Goal: Task Accomplishment & Management: Complete application form

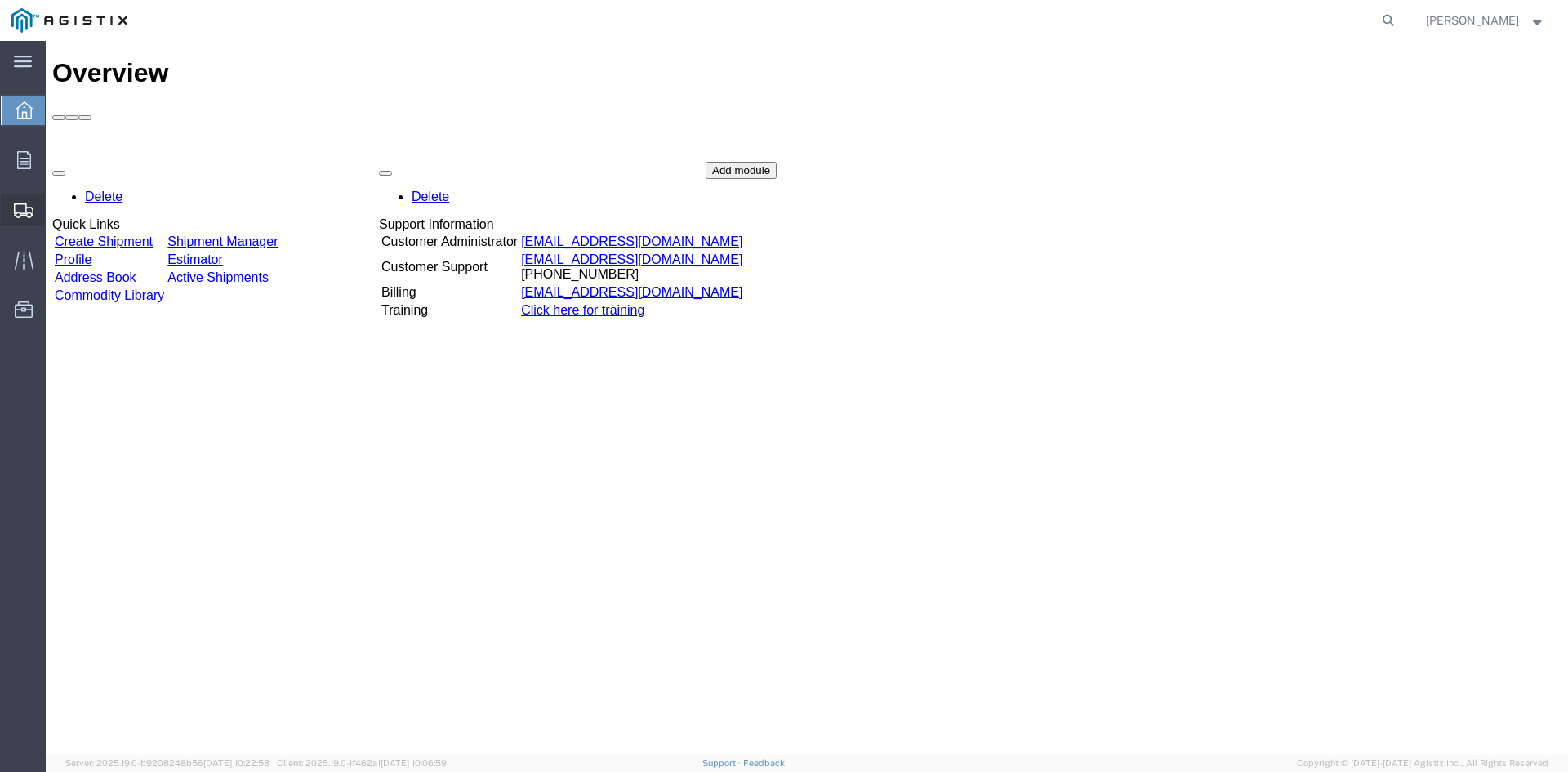
click at [0, 0] on span "Create from Template" at bounding box center [0, 0] width 0 height 0
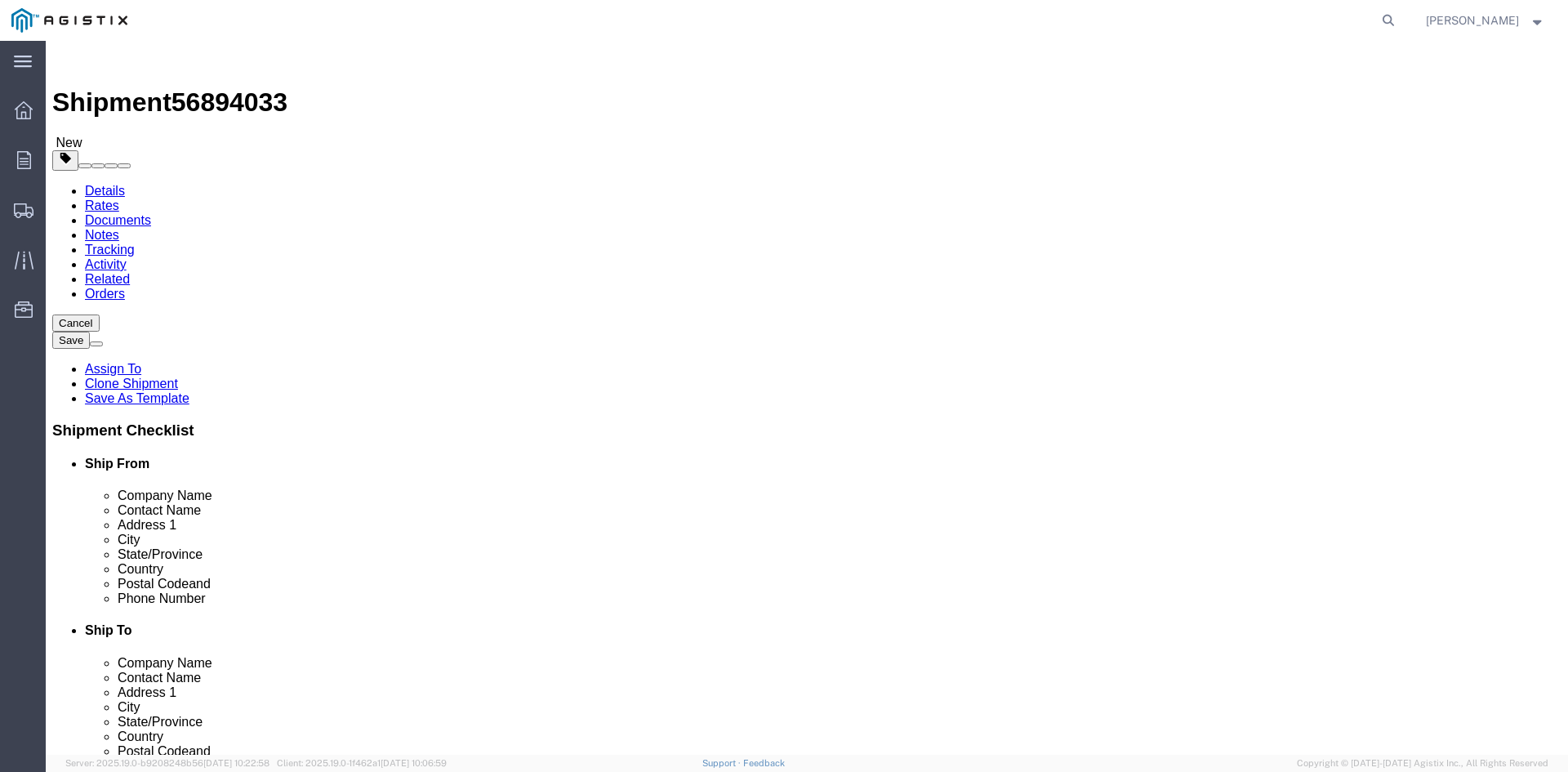
select select
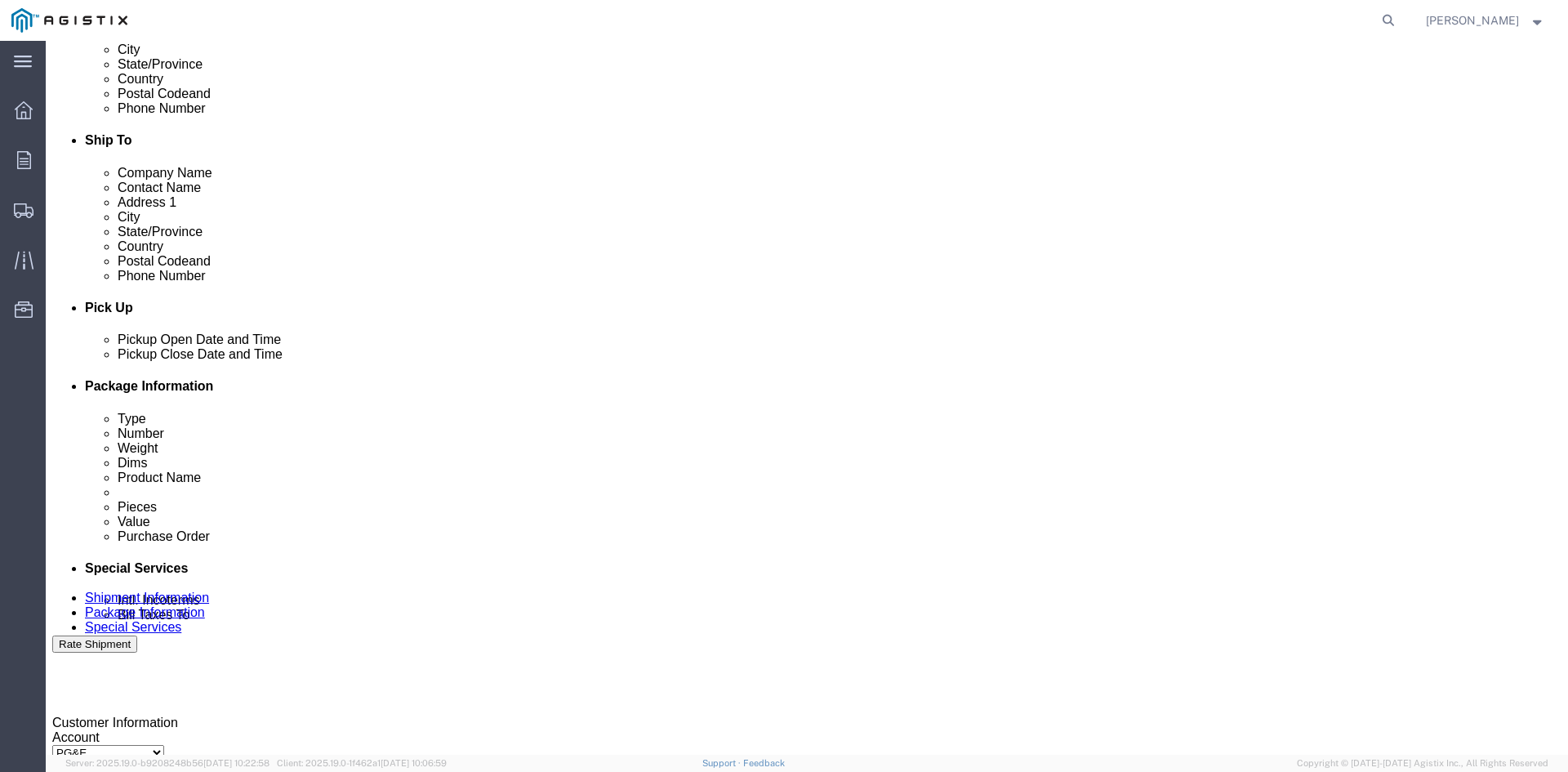
scroll to position [571, 0]
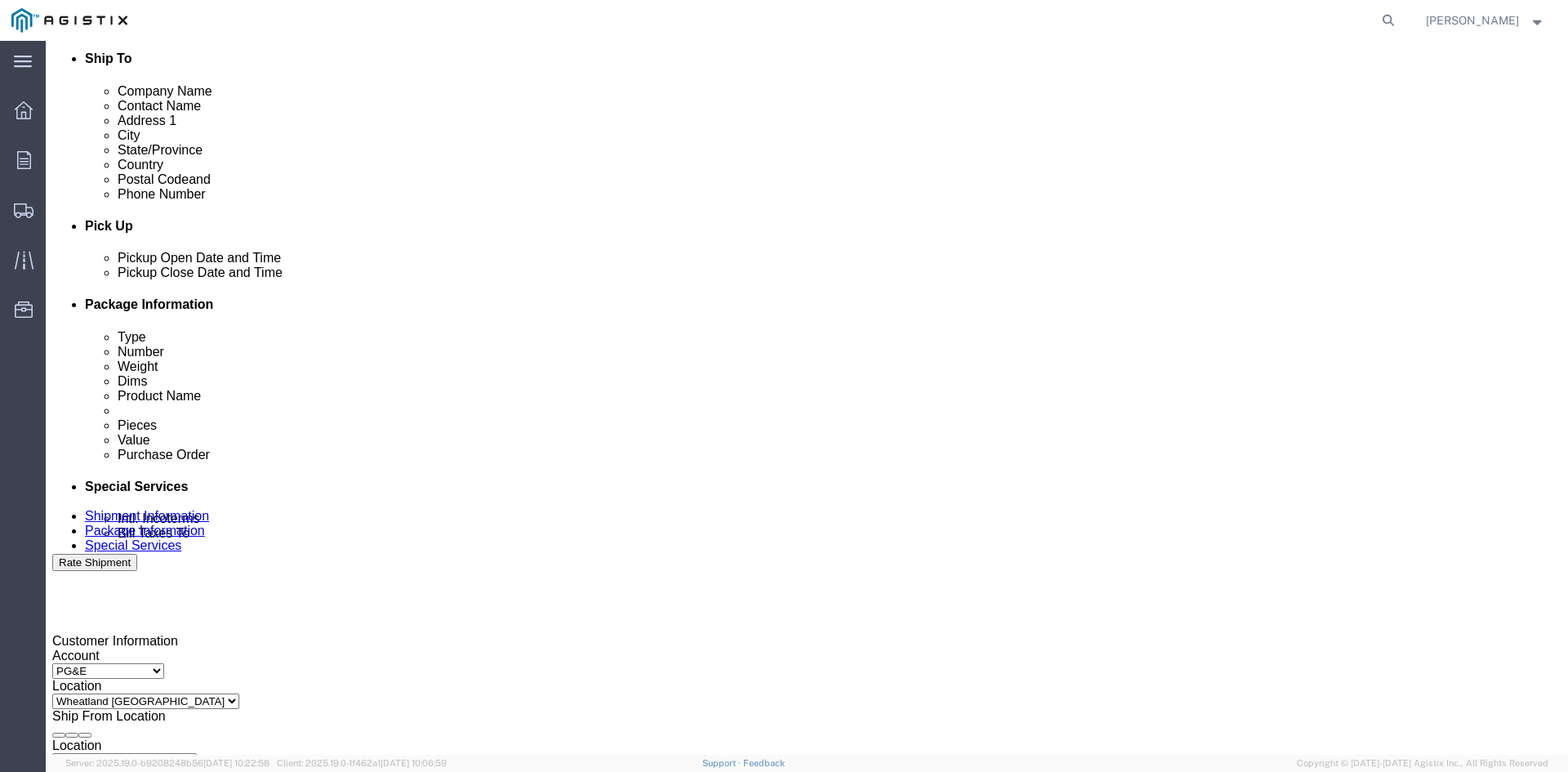
click div "[DATE] 10:29 AM"
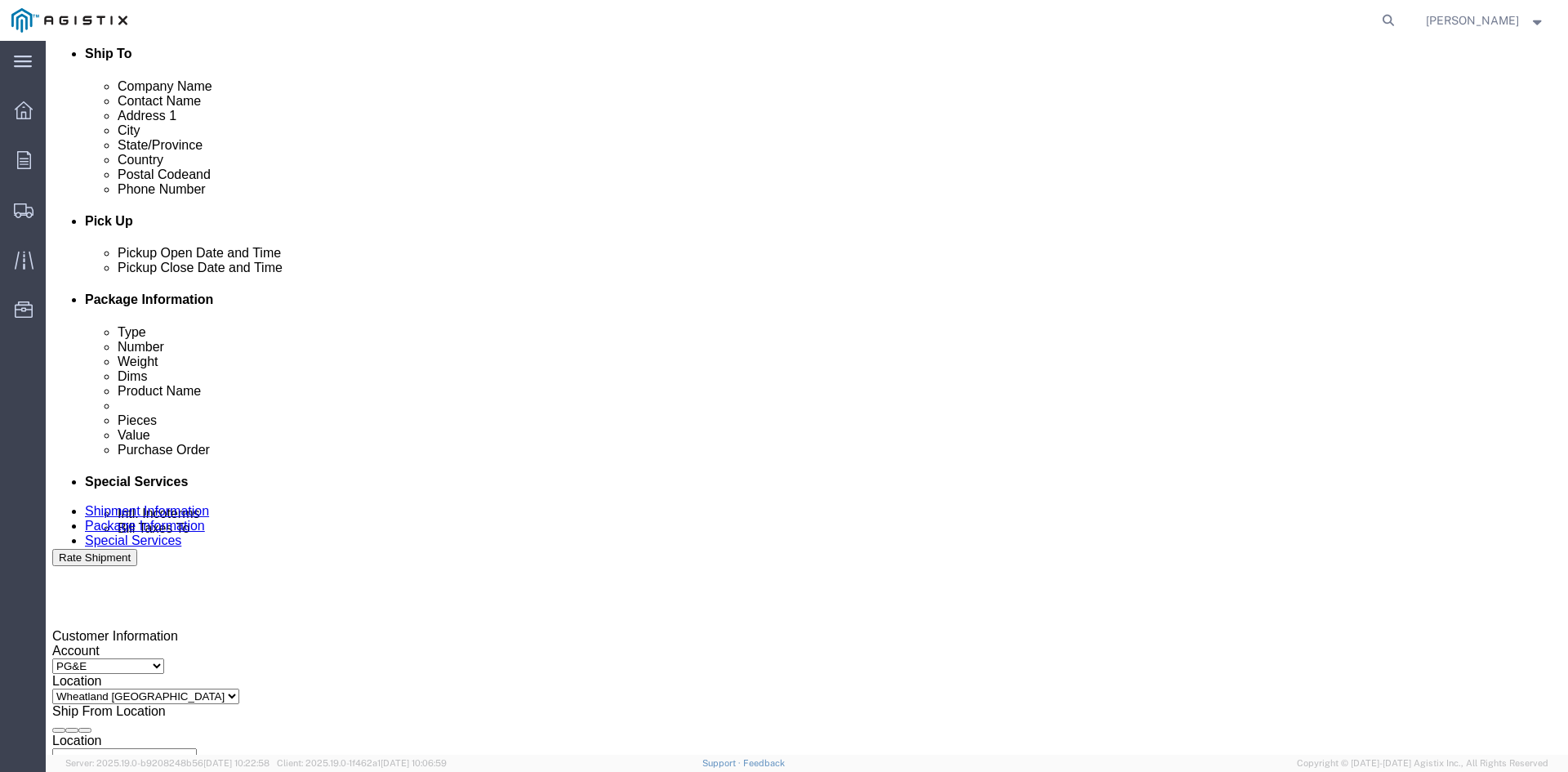
click button "Apply"
click div
click button "Apply"
click div
click button "Apply"
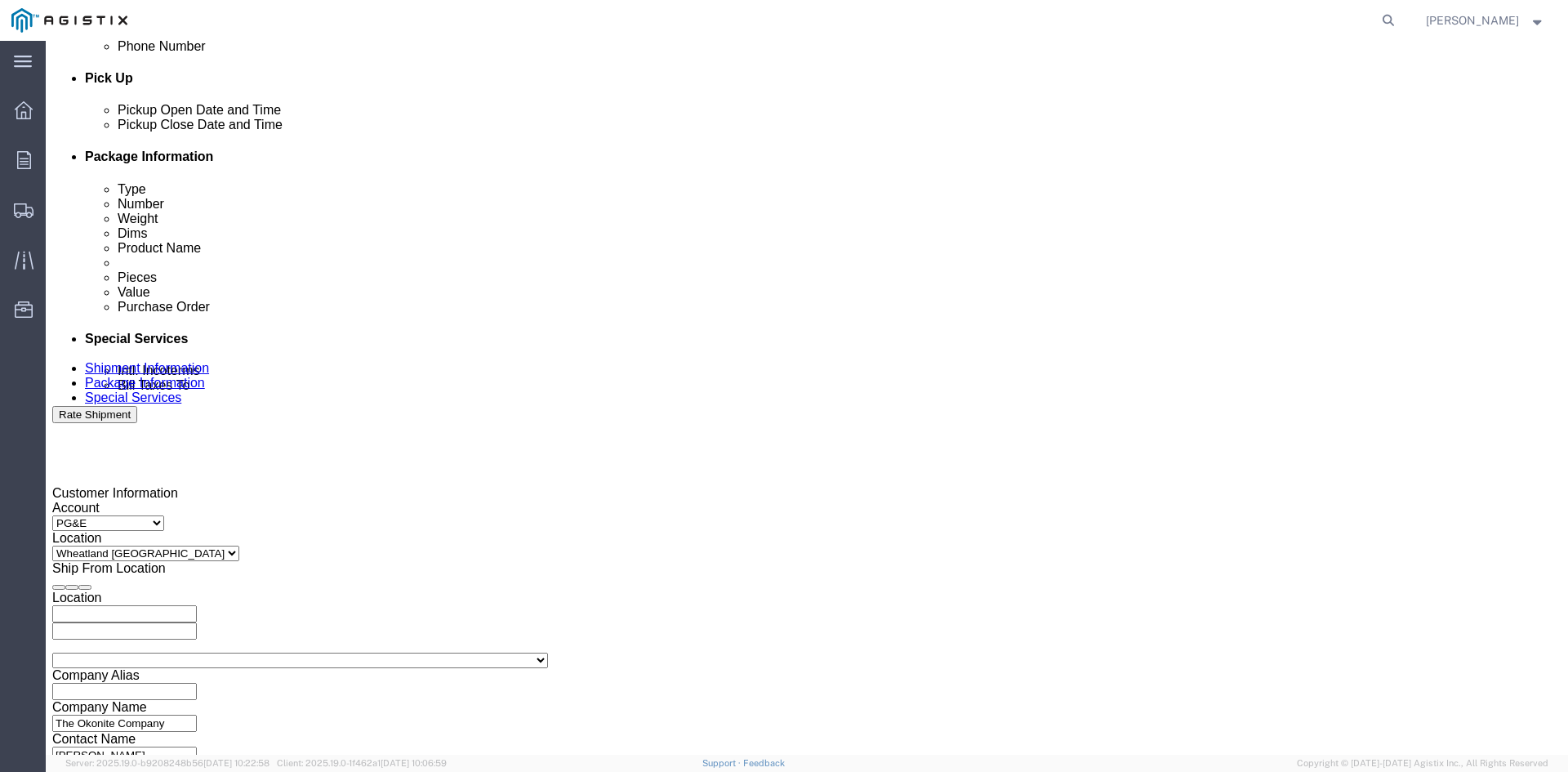
scroll to position [740, 0]
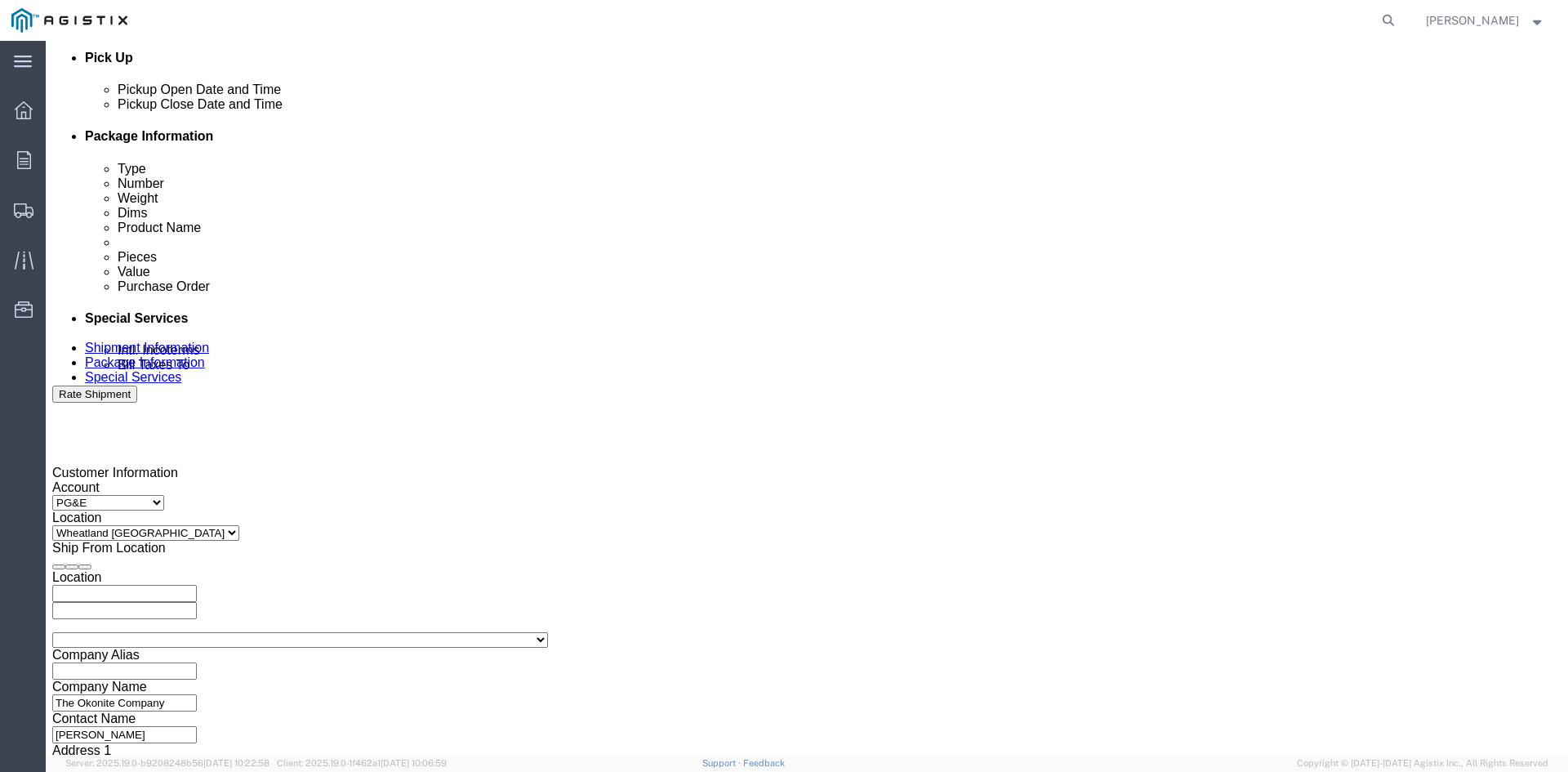
click input "3501322691"
type input "3501415359"
click select "Select Account Type Activity ID Airline Appointment Number ASN Batch Request # …"
select select "CUSTREF"
click select "Select Account Type Activity ID Airline Appointment Number ASN Batch Request # …"
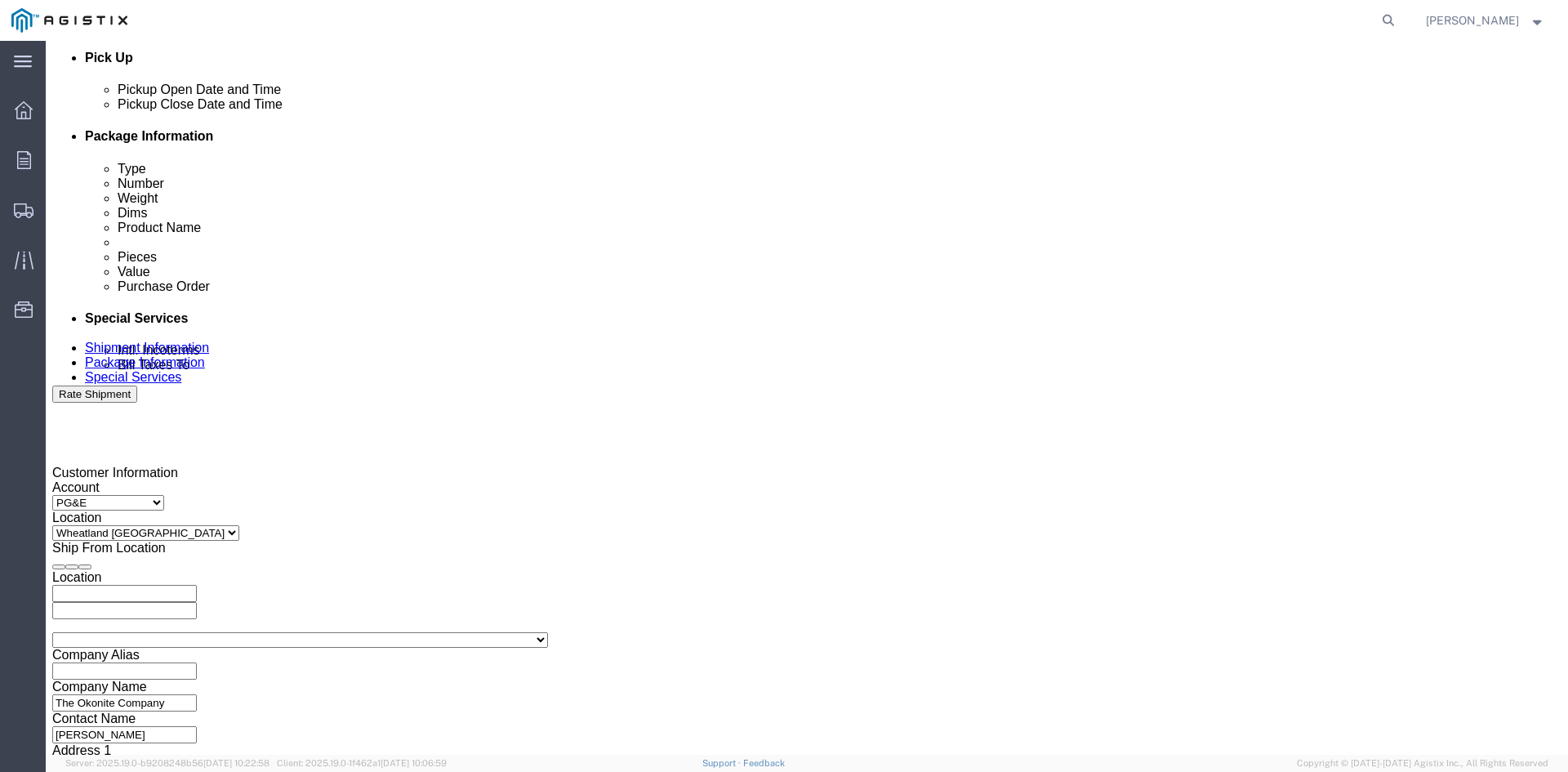
click input "text"
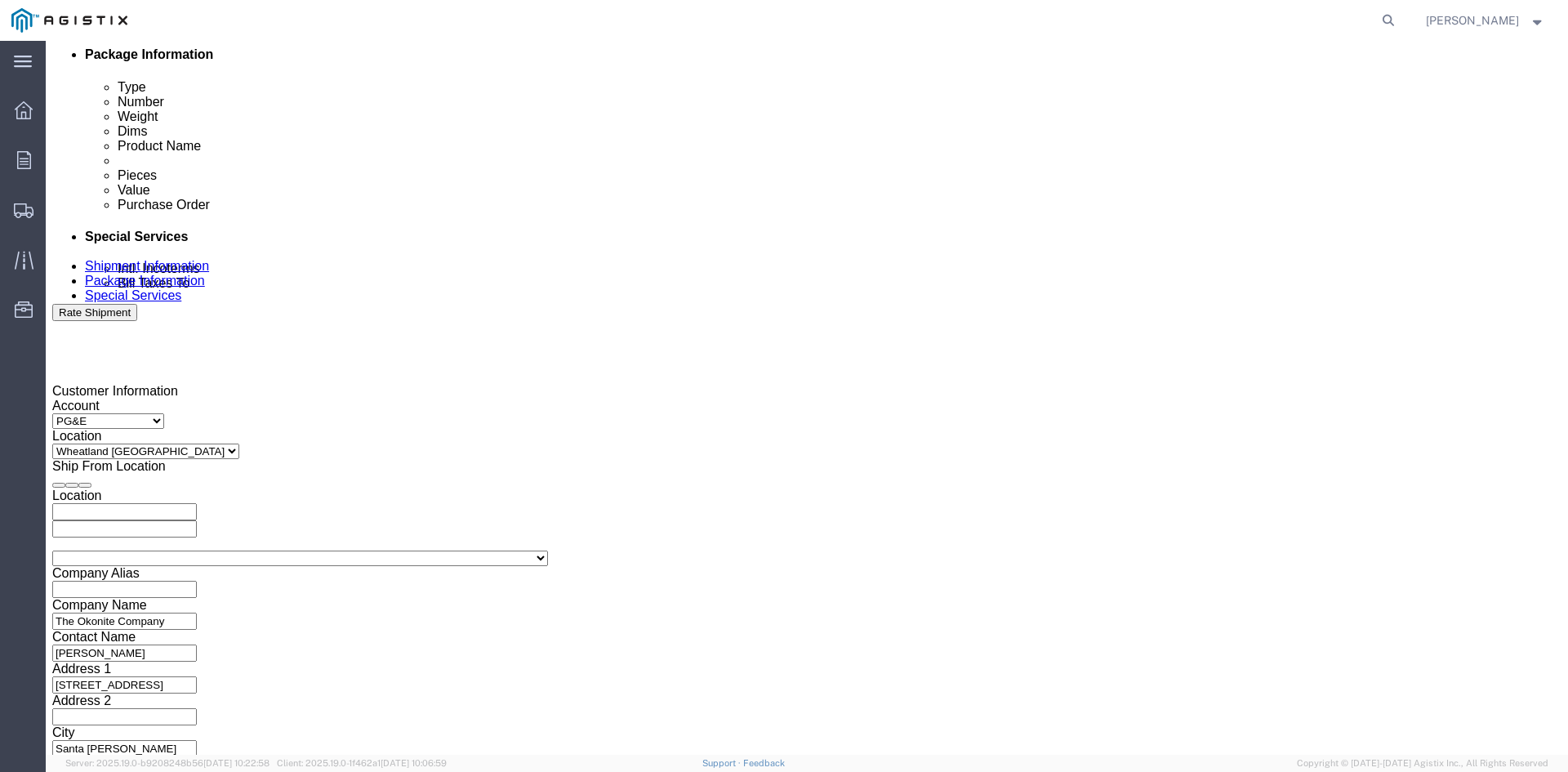
scroll to position [822, 0]
type input "3501416049"
click button "Continue"
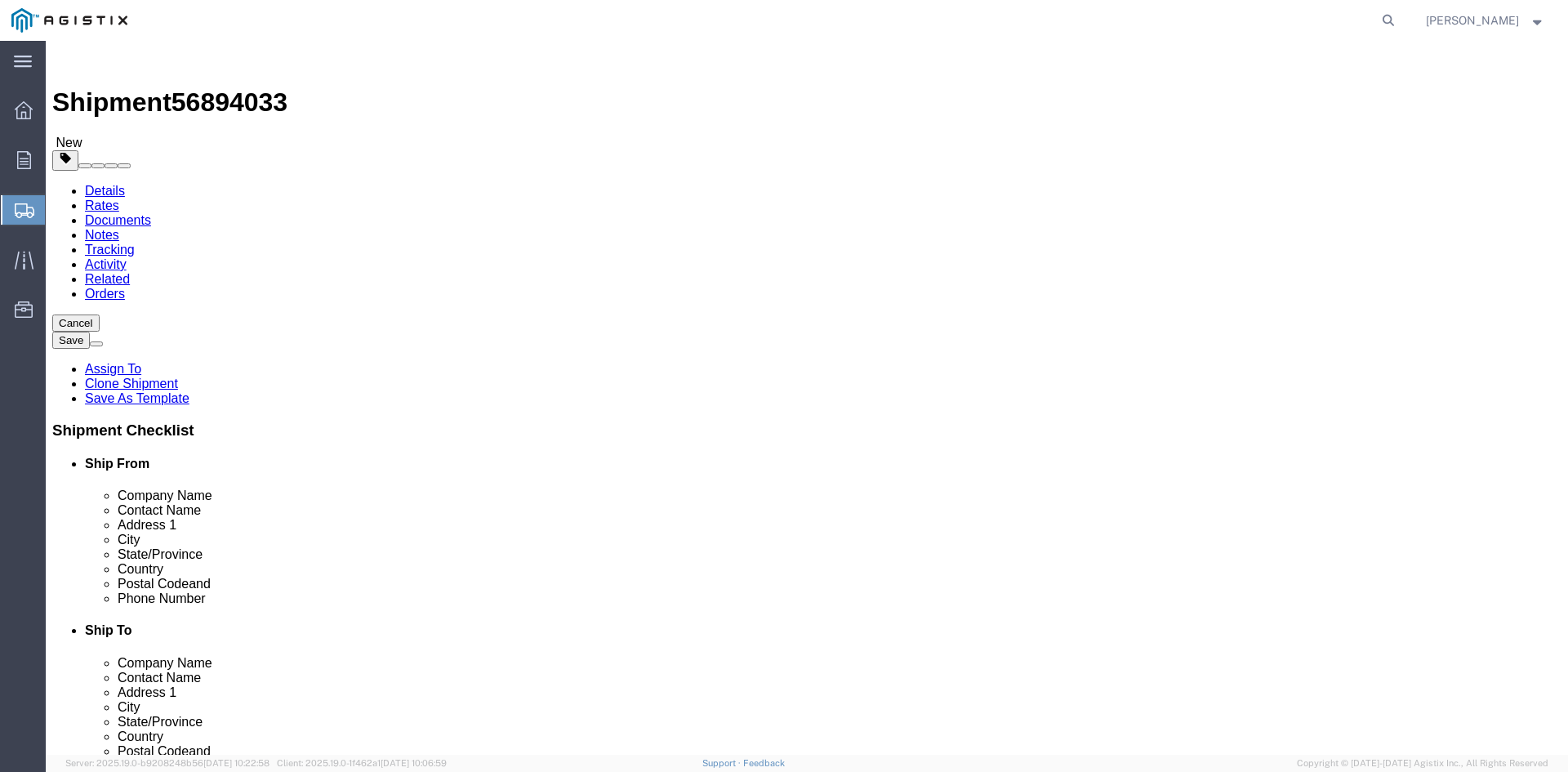
click input "8"
type input "5"
click input "41860.00"
type input "4"
type input "26020"
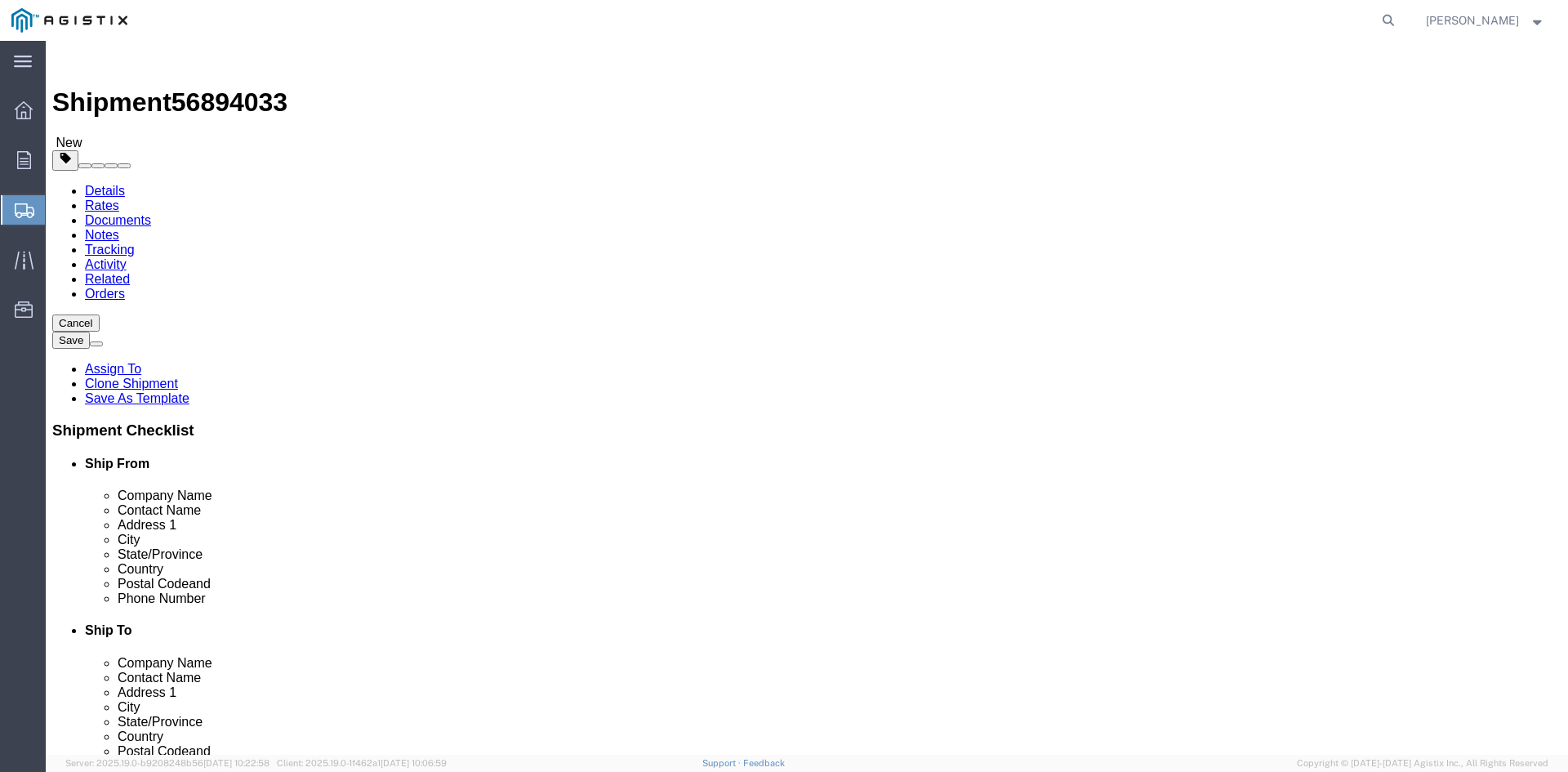
click dd "8.00 Each"
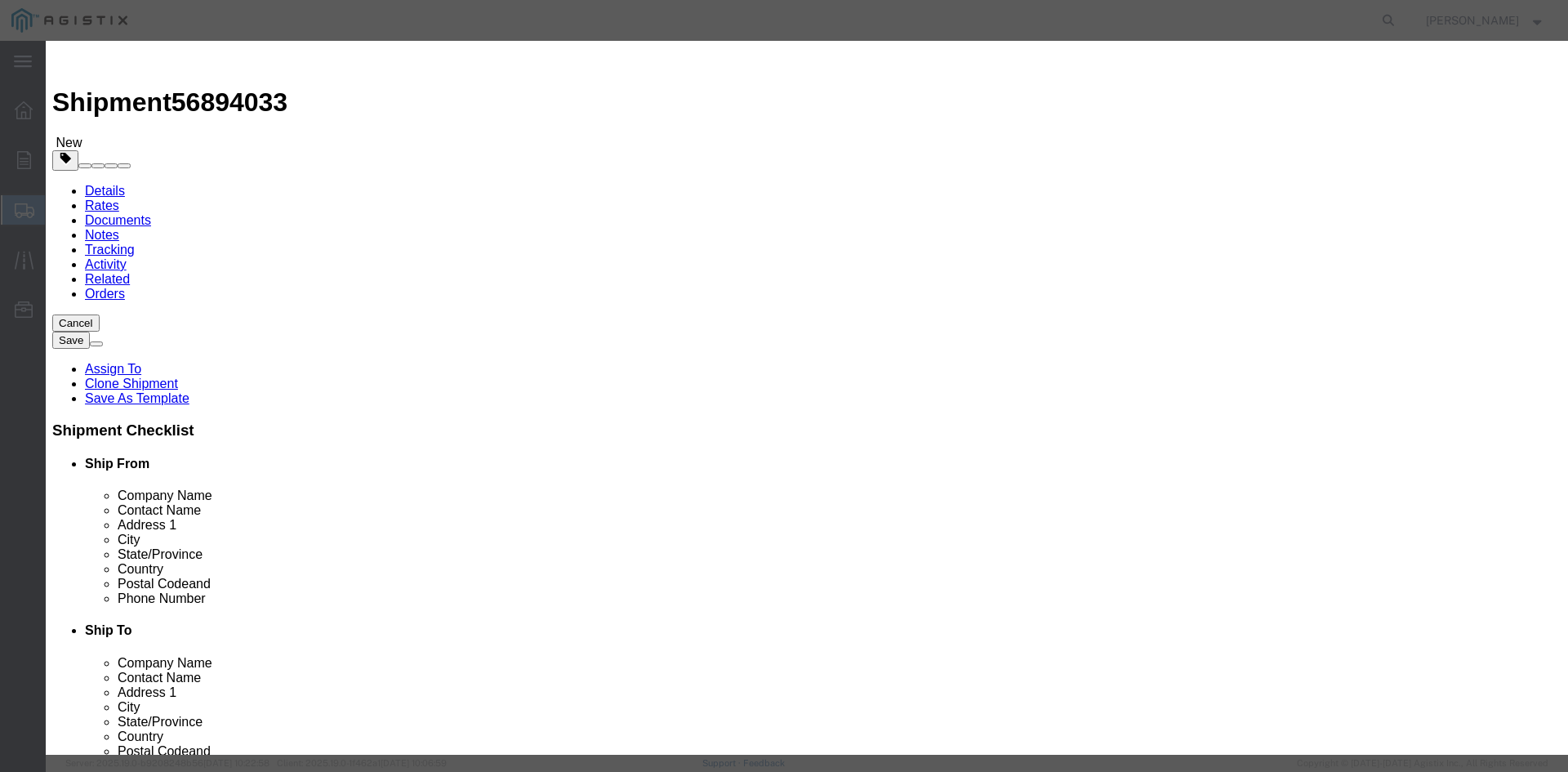
click input "8.00"
type input "8"
type input "5"
click input "69958.13"
type input "6"
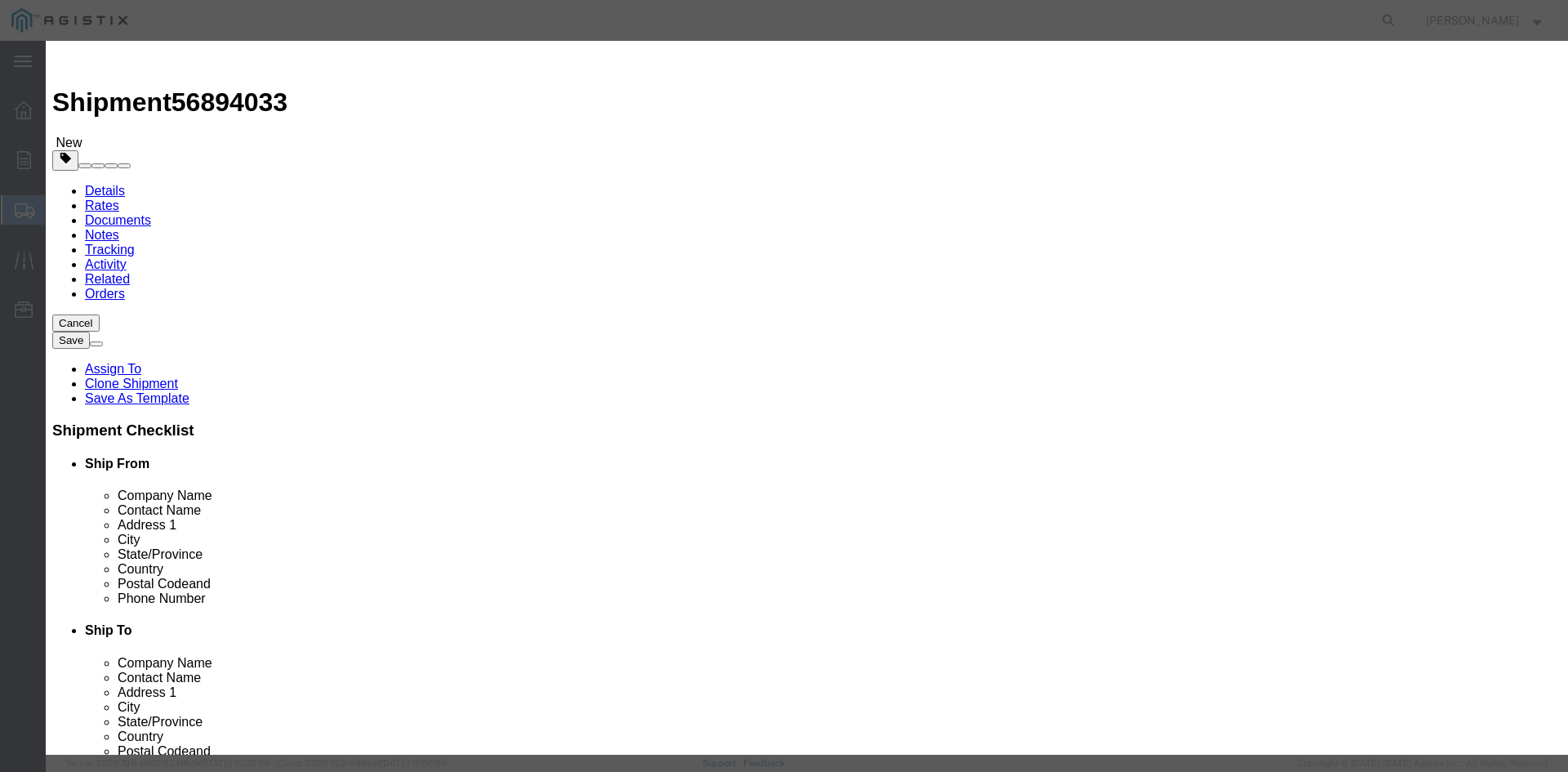
type input "79223"
click button "Save & Close"
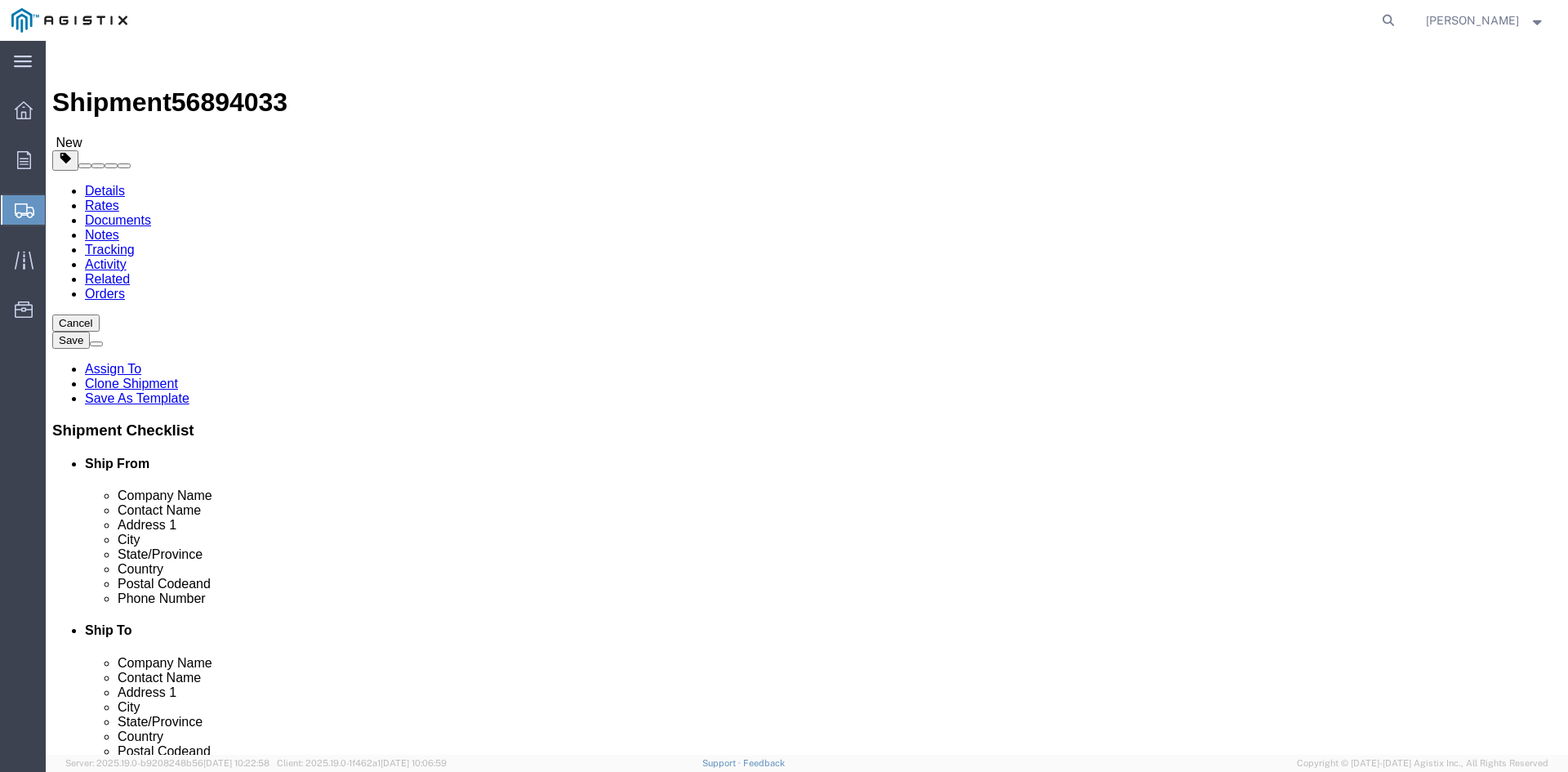
click button "Rate Shipment"
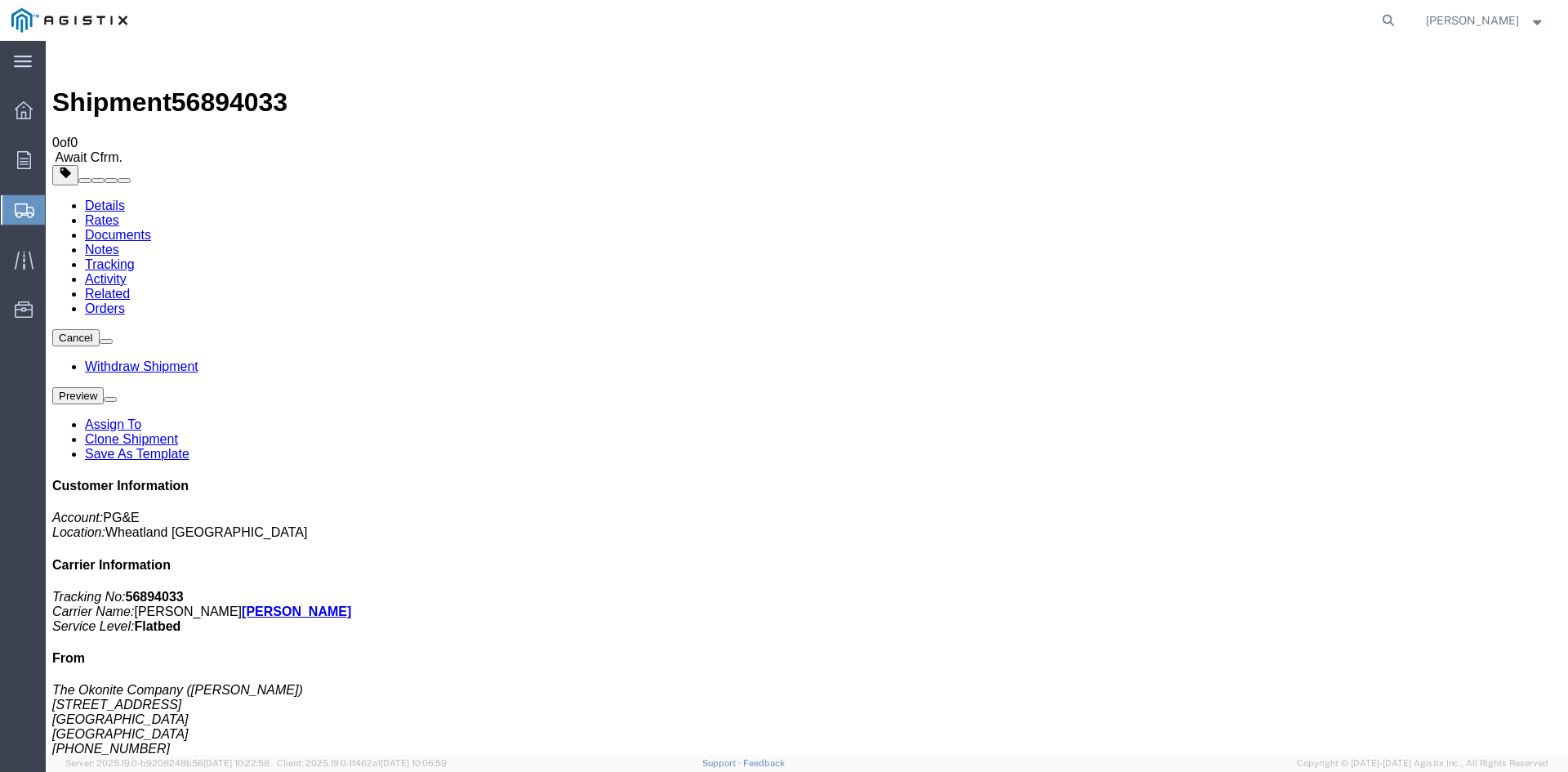
click at [0, 0] on span "Create from Template" at bounding box center [0, 0] width 0 height 0
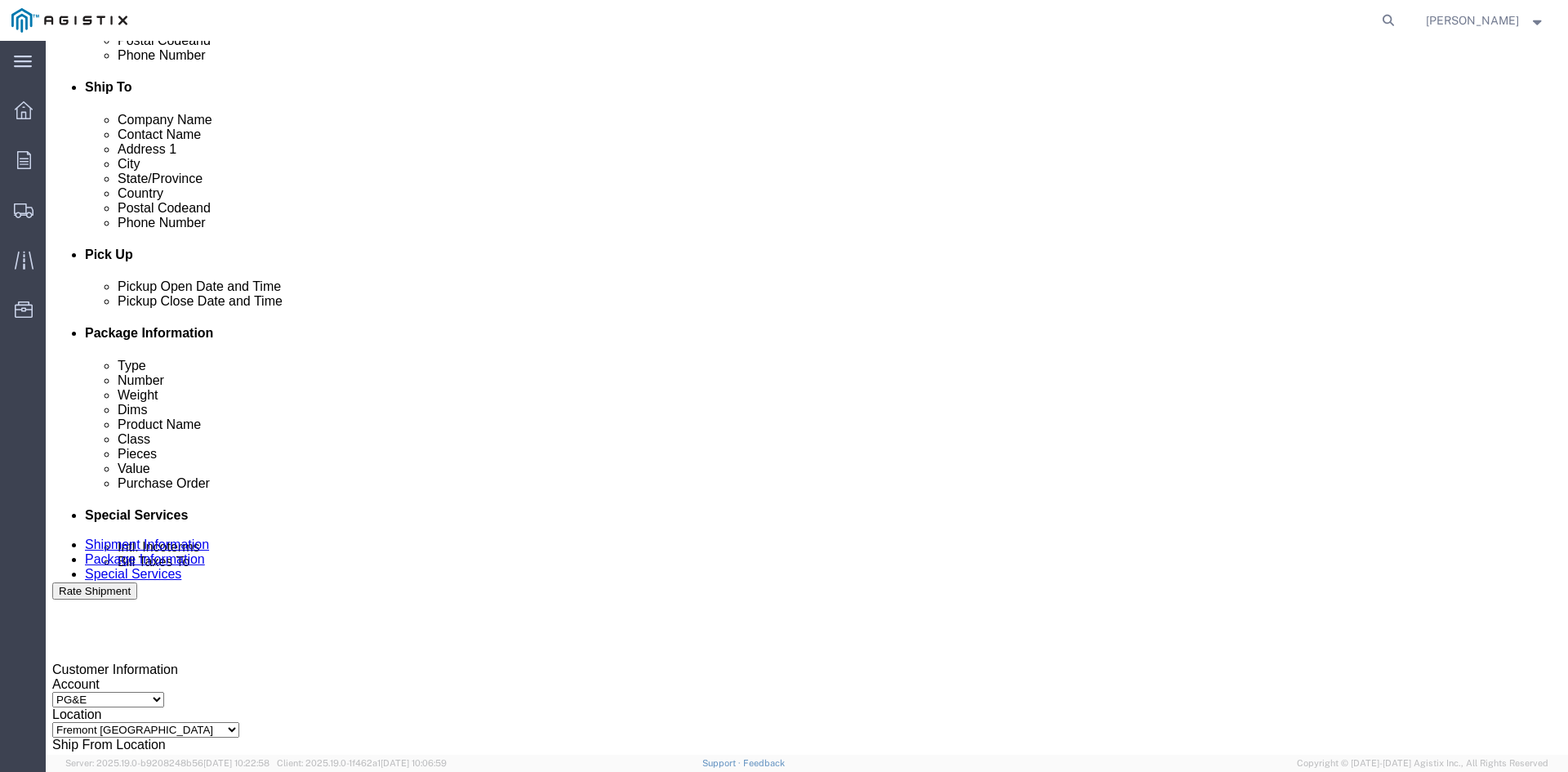
scroll to position [571, 0]
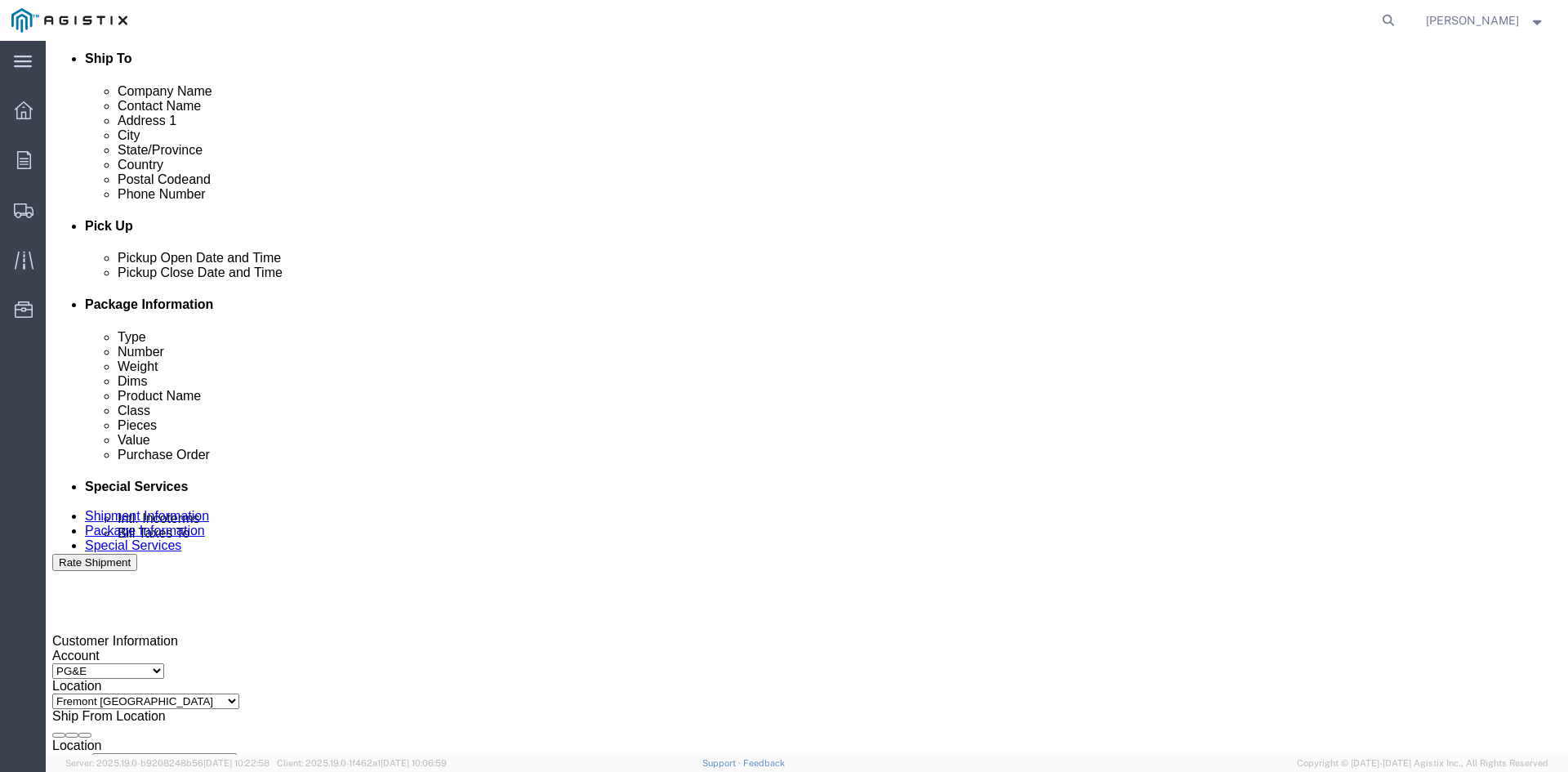
click div "[DATE] 10:33 AM"
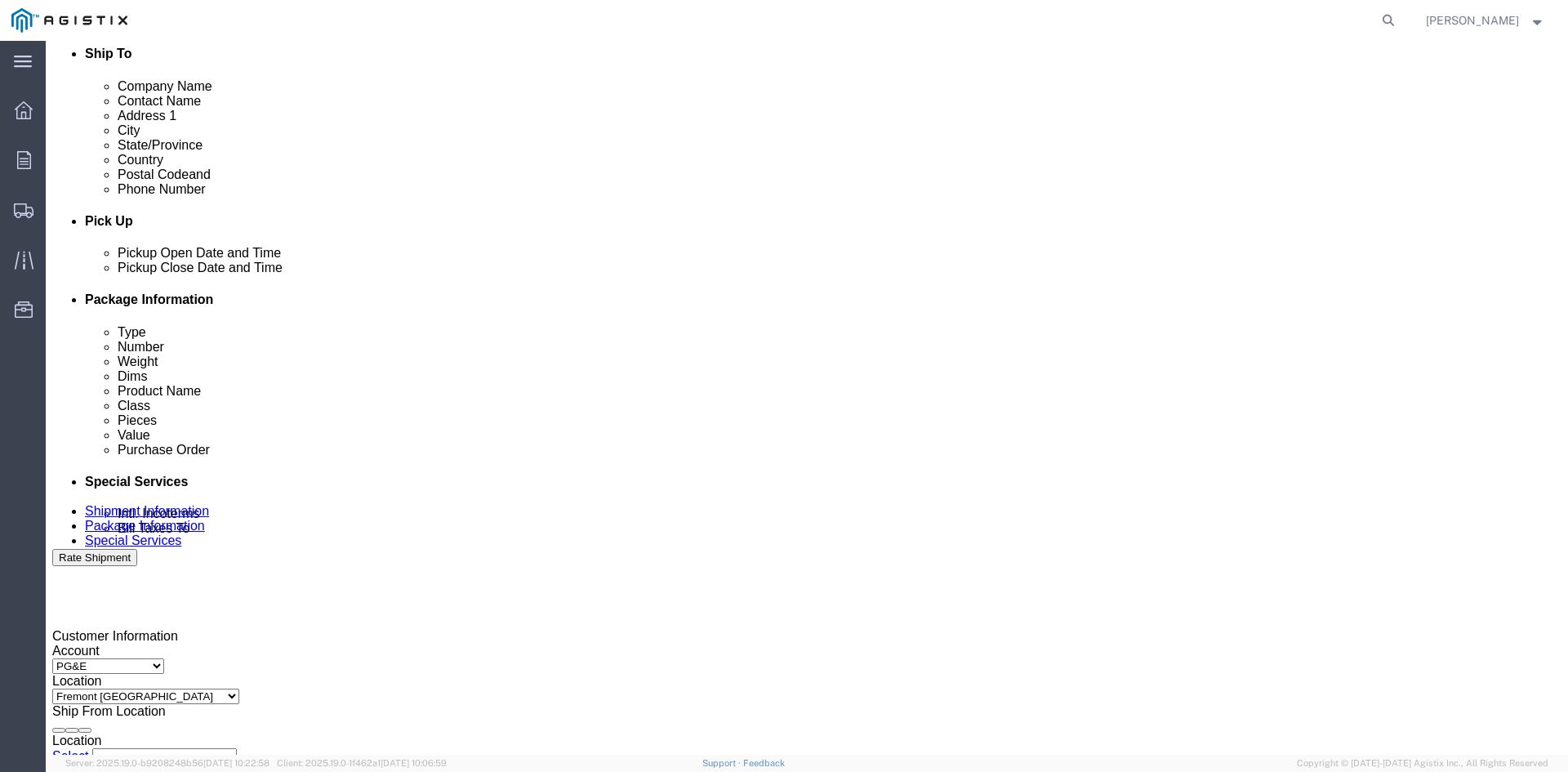
click button "Apply"
click div "[DATE] 11:33 AM"
click button "Apply"
click div
click button "Apply"
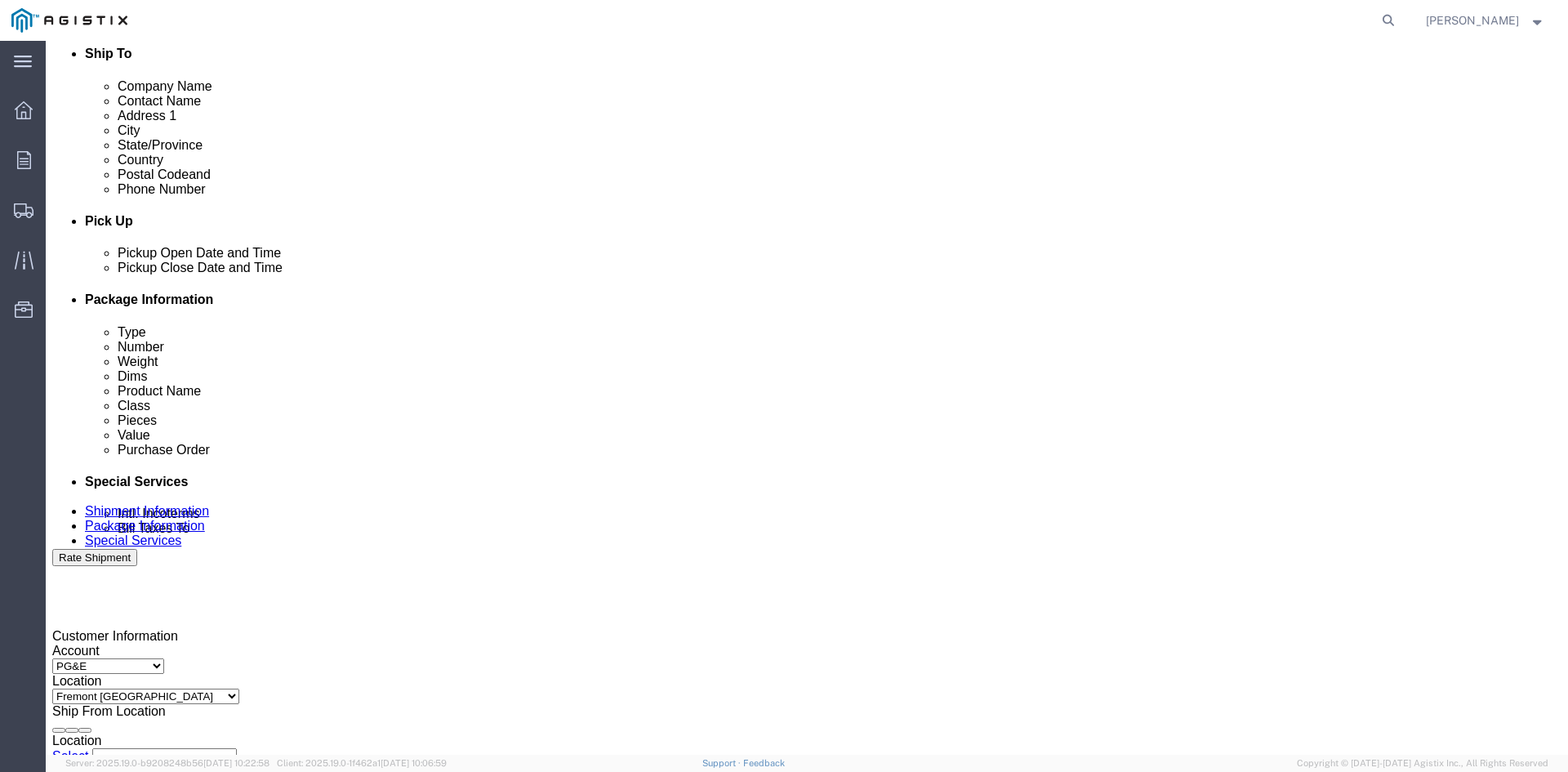
click div
click button "Apply"
click input "3501279878"
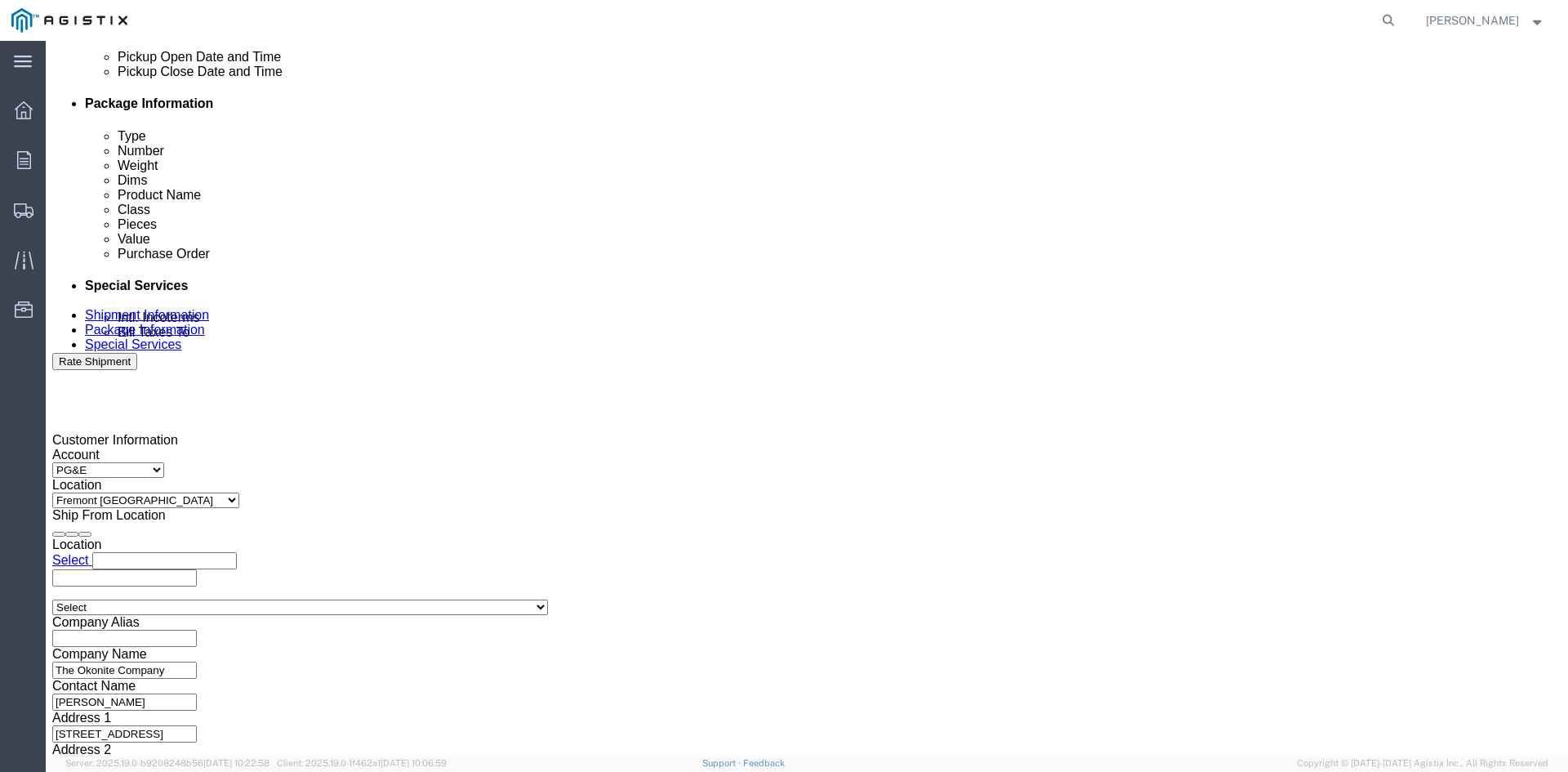
scroll to position [821, 0]
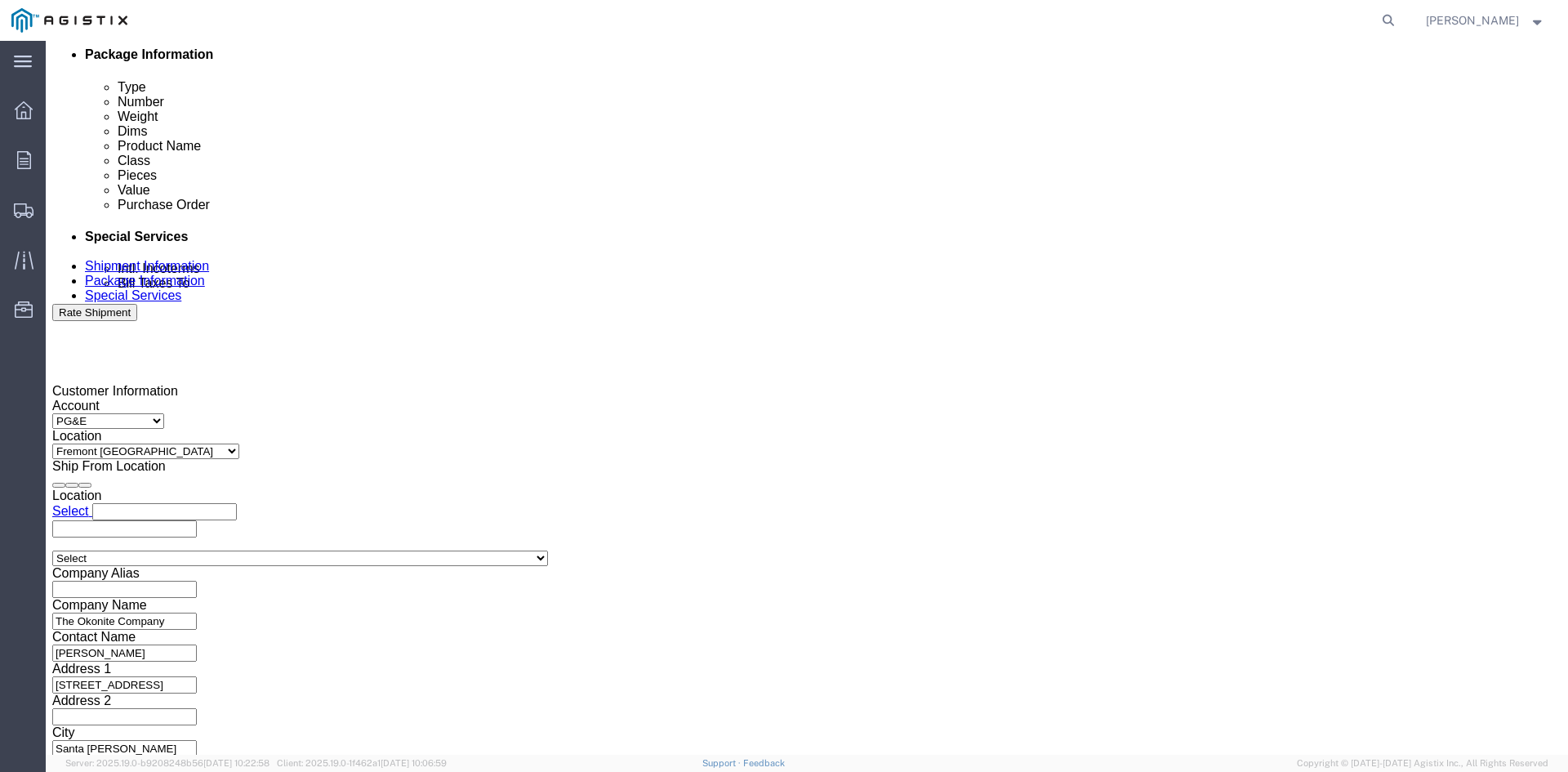
type input "3501382640"
click select "Select Air Less than Truckload Multi-Leg Ocean Freight Rail Small Parcel Truckl…"
select select "TL"
click select "Select Air Less than Truckload Multi-Leg Ocean Freight Rail Small Parcel Truckl…"
click button "Continue"
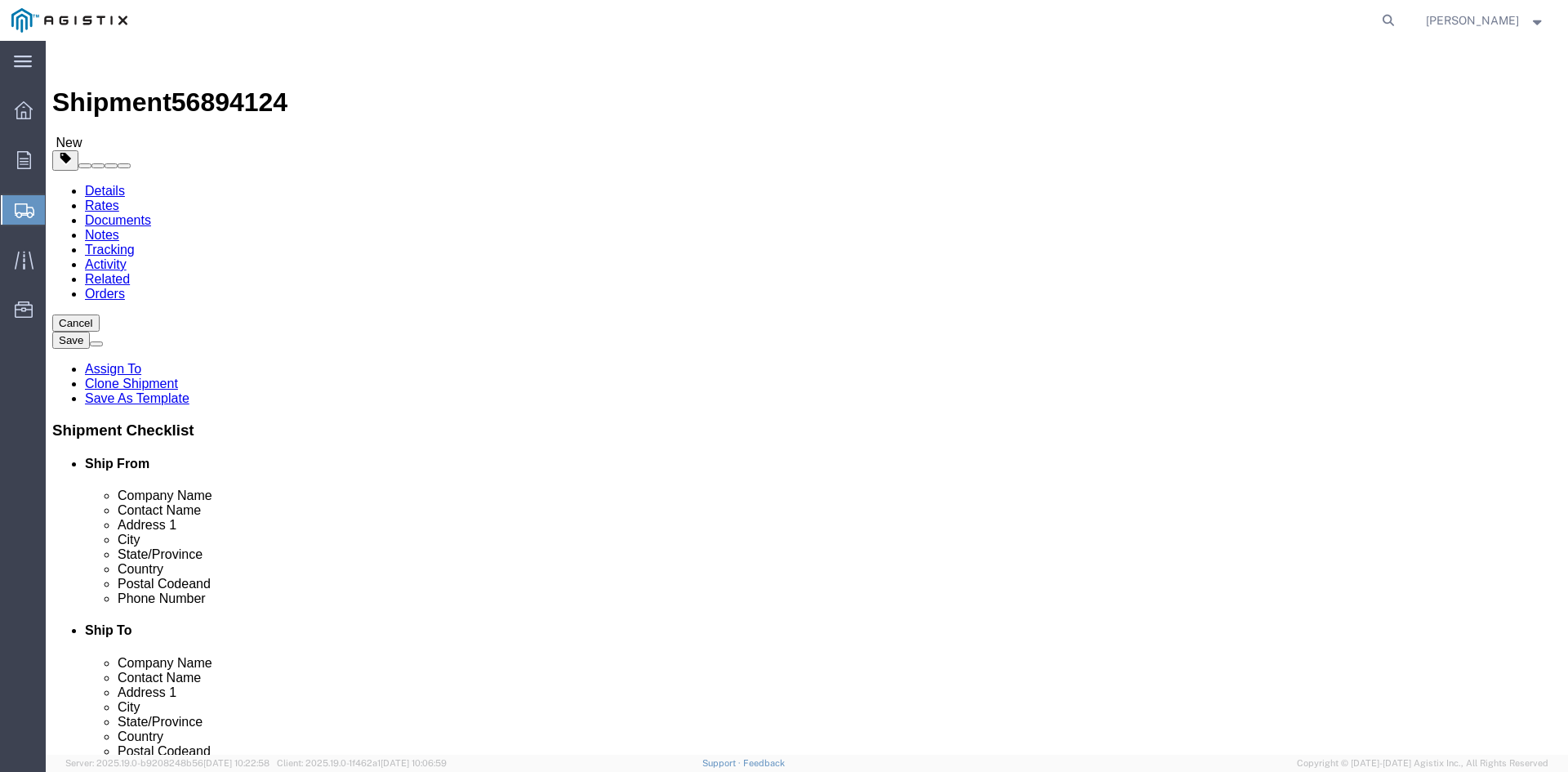
click input "8"
type input "2"
click input "41400.00"
type input "4"
type input "15990"
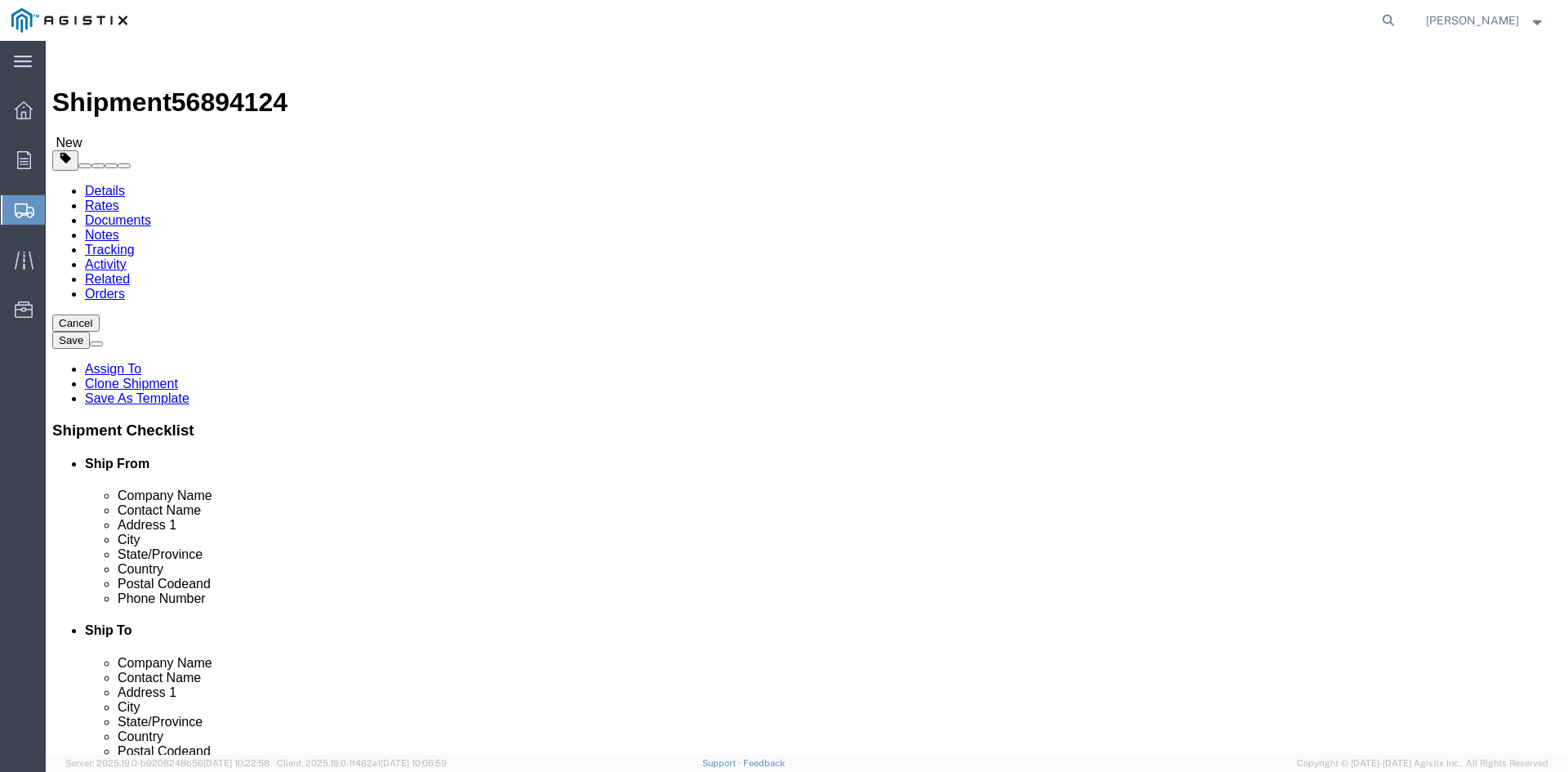
click dd "8.00 Each"
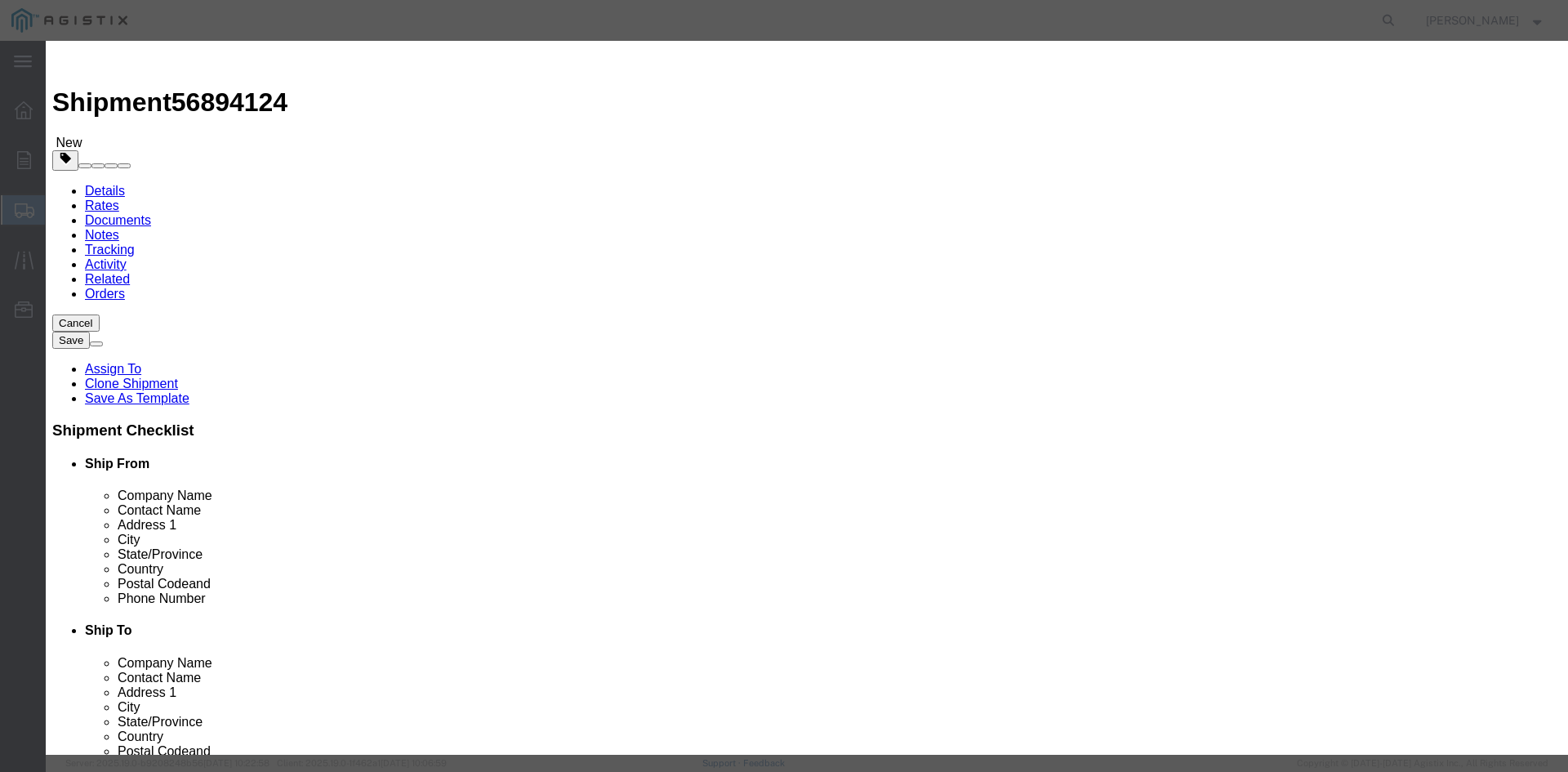
click input "8.00"
type input "8"
type input "2"
click input "23338.5"
type input "2"
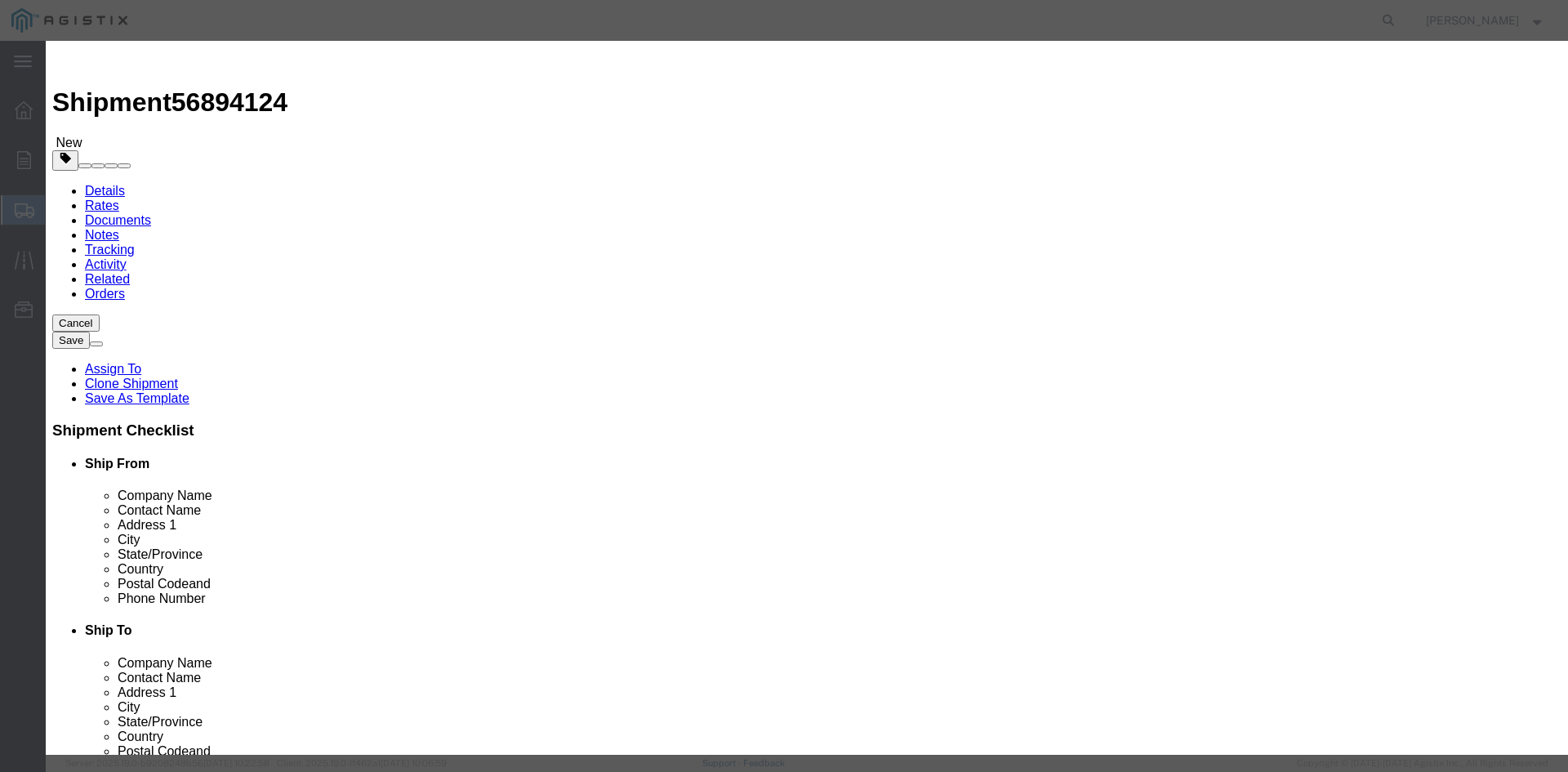
type input "115240"
click button "Save & Close"
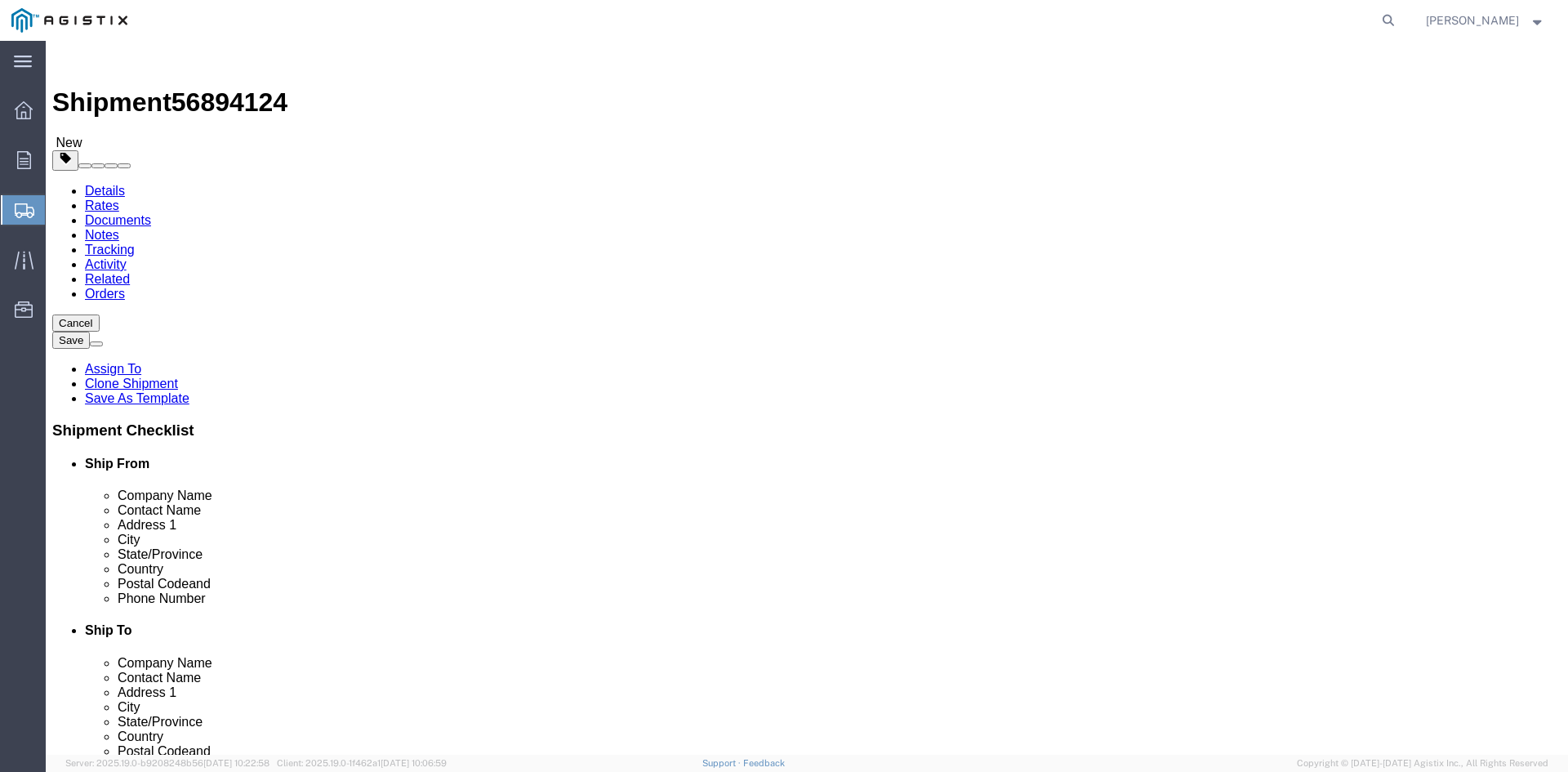
click button "Rate Shipment"
